Goal: Task Accomplishment & Management: Manage account settings

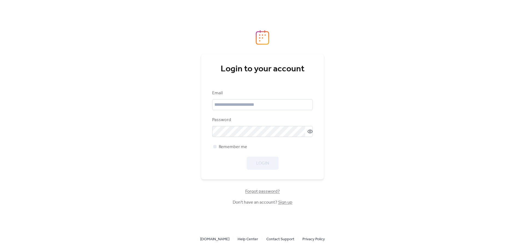
click at [265, 114] on div "Email Password Remember me Login" at bounding box center [262, 130] width 101 height 80
click at [265, 109] on input "email" at bounding box center [262, 104] width 101 height 11
click at [270, 152] on div "Email Password Remember me Login" at bounding box center [262, 130] width 101 height 80
click at [247, 95] on div "Email" at bounding box center [262, 93] width 100 height 7
click at [257, 190] on span "Forgot password?" at bounding box center [262, 192] width 34 height 7
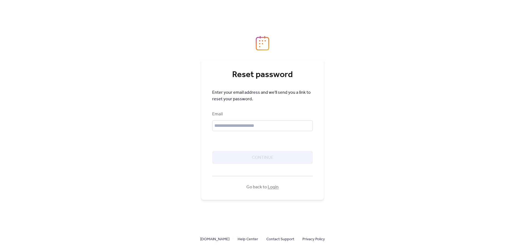
click at [228, 118] on div "Email" at bounding box center [262, 121] width 101 height 20
click at [225, 128] on input "text" at bounding box center [262, 125] width 101 height 11
type input "**********"
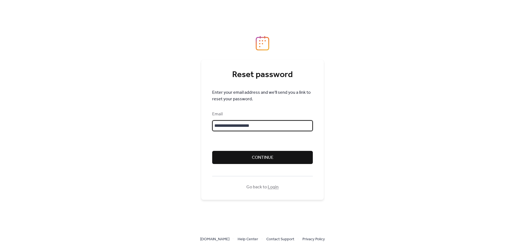
click at [249, 152] on button "Continue" at bounding box center [262, 157] width 101 height 13
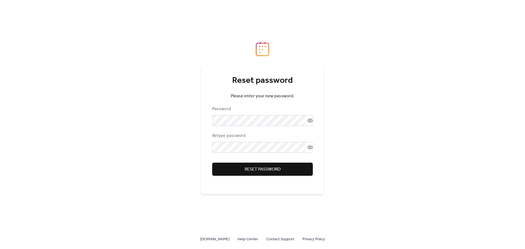
click at [261, 163] on div at bounding box center [262, 161] width 101 height 3
click at [260, 166] on span "Reset password" at bounding box center [263, 169] width 36 height 7
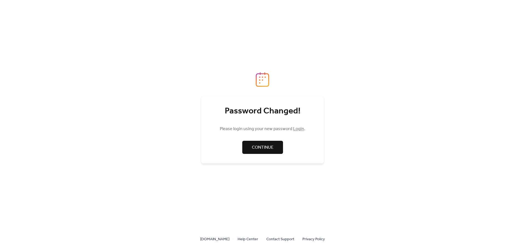
click at [255, 153] on link "Continue" at bounding box center [262, 147] width 41 height 13
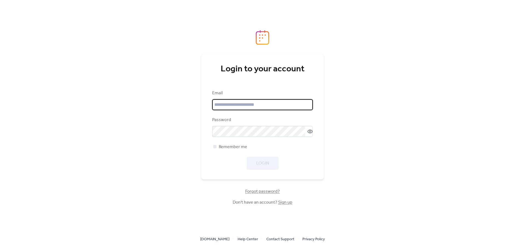
type input "**********"
click at [253, 101] on input "**********" at bounding box center [262, 104] width 101 height 11
drag, startPoint x: 273, startPoint y: 163, endPoint x: 272, endPoint y: 166, distance: 3.0
click at [273, 164] on button "Login" at bounding box center [263, 163] width 32 height 13
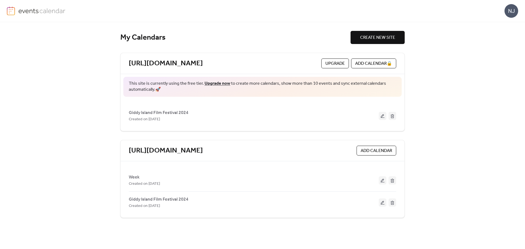
click at [514, 8] on div "NJ" at bounding box center [512, 11] width 14 height 14
click at [29, 12] on img at bounding box center [41, 11] width 47 height 8
click at [507, 10] on div "NJ" at bounding box center [512, 11] width 14 height 14
click at [323, 144] on div "https://www.giddyislandfilmfestival.com/ ADD CALENDAR" at bounding box center [263, 150] width 284 height 21
click at [203, 150] on link "https://www.giddyislandfilmfestival.com/" at bounding box center [166, 150] width 74 height 9
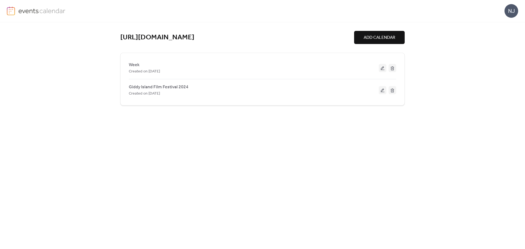
click at [0, 0] on icon at bounding box center [0, 0] width 0 height 0
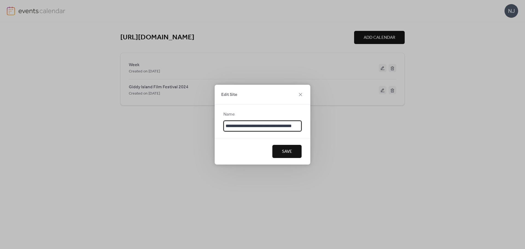
click at [297, 93] on div "Edit Site" at bounding box center [263, 95] width 96 height 20
click at [298, 97] on icon at bounding box center [300, 94] width 7 height 7
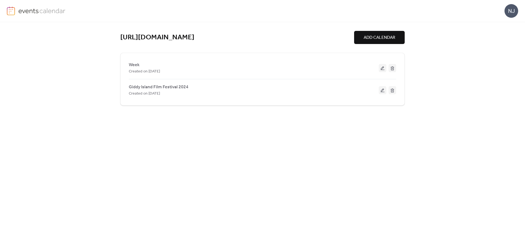
click at [391, 89] on button at bounding box center [393, 90] width 8 height 8
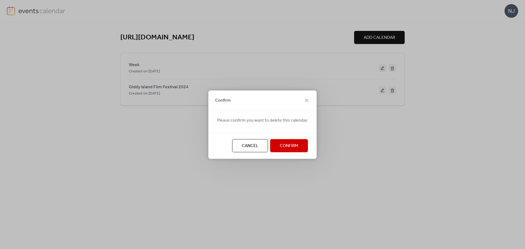
click at [291, 143] on span "Confirm" at bounding box center [289, 146] width 19 height 7
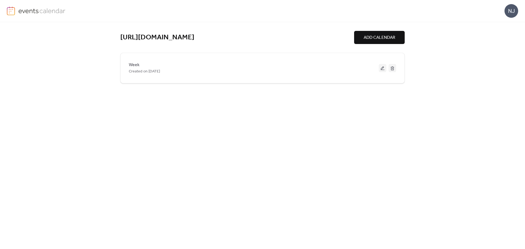
click at [331, 68] on div "Created on 23-Aug-2024" at bounding box center [254, 71] width 250 height 7
click at [380, 67] on button at bounding box center [383, 68] width 8 height 8
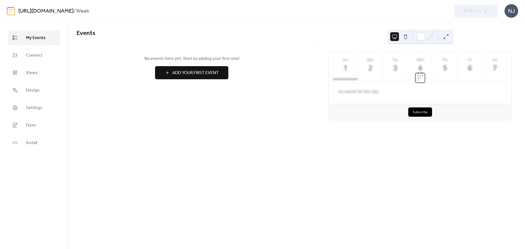
click at [37, 108] on span "Settings" at bounding box center [34, 108] width 16 height 7
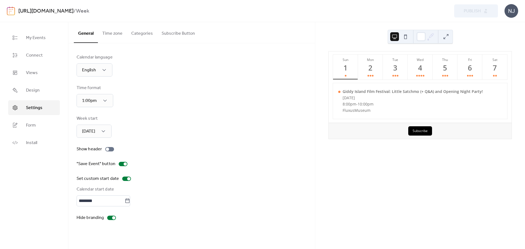
click at [177, 37] on button "Subscribe Button" at bounding box center [178, 32] width 42 height 20
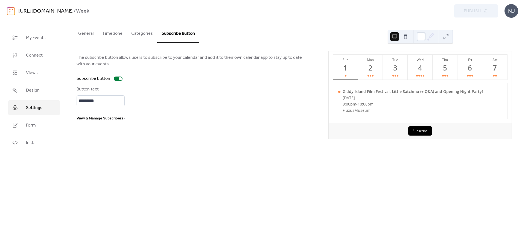
click at [42, 48] on ul "My Events Connect Views Design Settings Form Install" at bounding box center [34, 90] width 52 height 120
click at [37, 40] on span "My Events" at bounding box center [36, 38] width 20 height 7
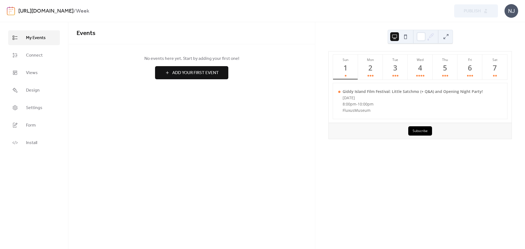
click at [517, 13] on div "NJ" at bounding box center [512, 11] width 14 height 14
click at [503, 28] on span "Account" at bounding box center [501, 24] width 16 height 7
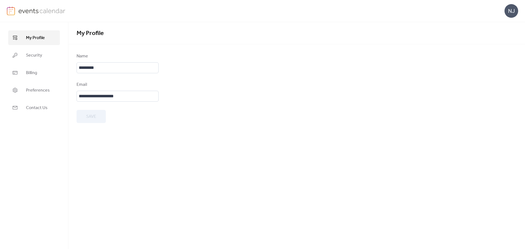
click at [32, 75] on span "Billing" at bounding box center [31, 73] width 11 height 7
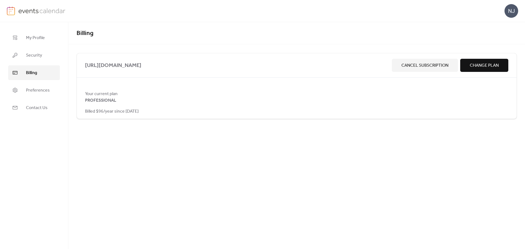
click at [439, 71] on button "Cancel Subscription" at bounding box center [425, 65] width 66 height 13
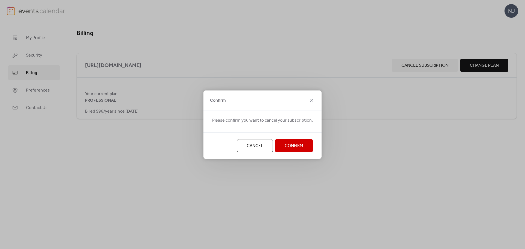
drag, startPoint x: 291, startPoint y: 148, endPoint x: 288, endPoint y: 144, distance: 4.8
click at [288, 144] on span "Confirm" at bounding box center [294, 146] width 19 height 7
click at [288, 144] on div "Cancel Confirm" at bounding box center [263, 145] width 118 height 27
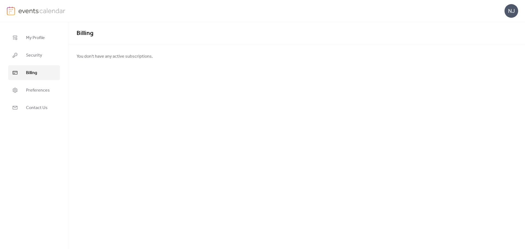
drag, startPoint x: 161, startPoint y: 105, endPoint x: 160, endPoint y: 109, distance: 4.2
click at [160, 107] on div "Billing You don't have any active subscriptions." at bounding box center [296, 135] width 457 height 227
